Goal: Find specific fact: Find specific fact

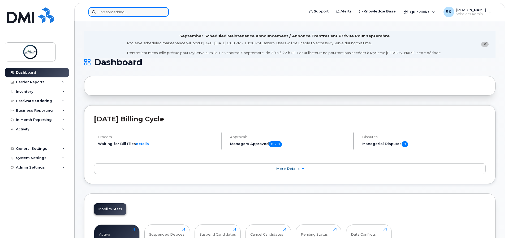
click at [160, 12] on div at bounding box center [128, 12] width 80 height 10
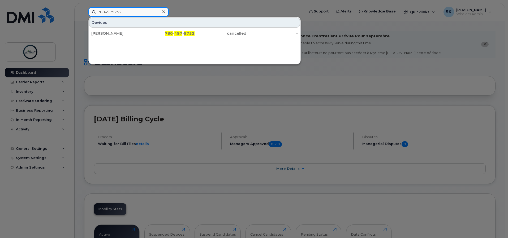
type input "7804979752"
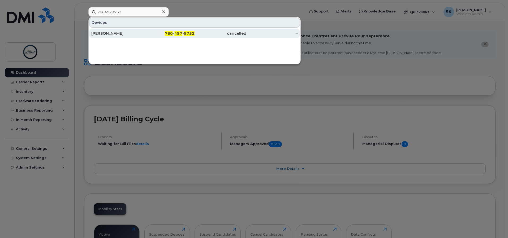
click at [129, 33] on div "[PERSON_NAME]" at bounding box center [117, 33] width 52 height 5
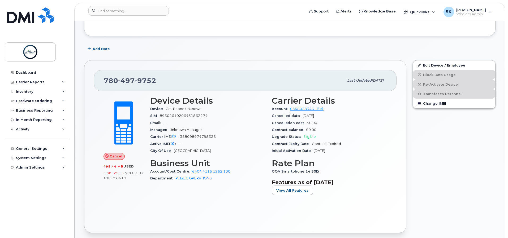
scroll to position [114, 0]
click at [356, 130] on div "Contract balance $0.00" at bounding box center [329, 129] width 115 height 7
drag, startPoint x: 383, startPoint y: 117, endPoint x: 385, endPoint y: 115, distance: 3.2
click at [385, 115] on div "Cancelled date Oct 01, 2025" at bounding box center [329, 115] width 115 height 7
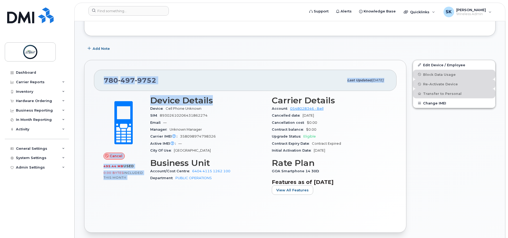
drag, startPoint x: 235, startPoint y: 50, endPoint x: 236, endPoint y: 98, distance: 47.3
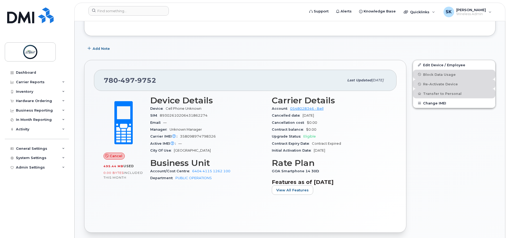
click at [372, 181] on h3 "Features as of Sep 01, 2025" at bounding box center [329, 182] width 115 height 6
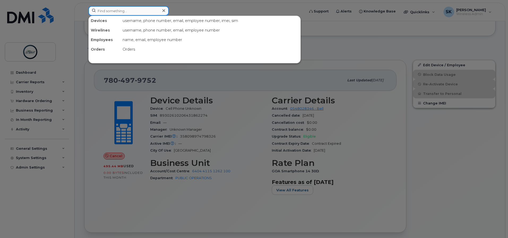
click at [133, 9] on input at bounding box center [128, 11] width 80 height 10
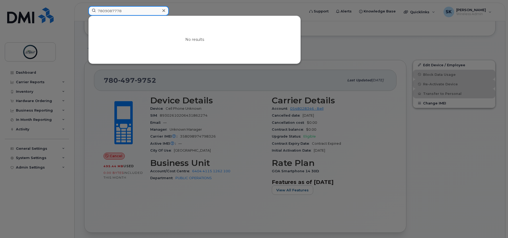
type input "7809087778"
click at [164, 9] on icon at bounding box center [163, 10] width 3 height 4
